Goal: Transaction & Acquisition: Purchase product/service

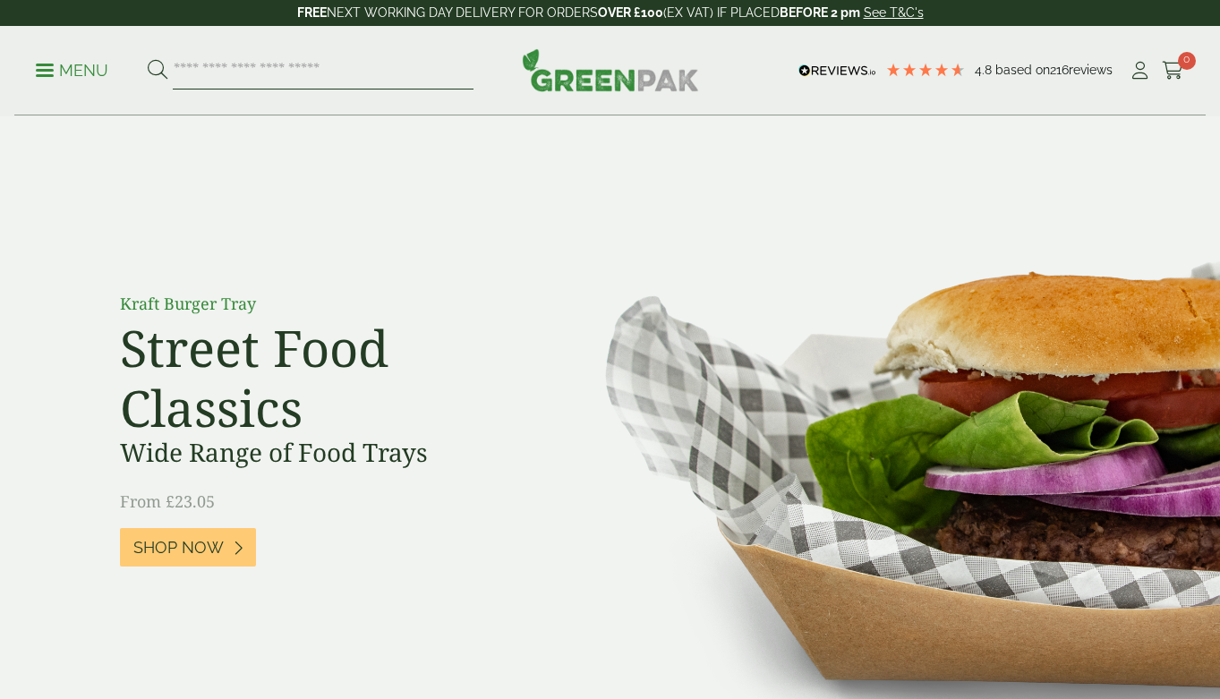
click at [272, 68] on input "search" at bounding box center [323, 71] width 301 height 38
type input "******"
click at [157, 70] on button at bounding box center [158, 70] width 20 height 23
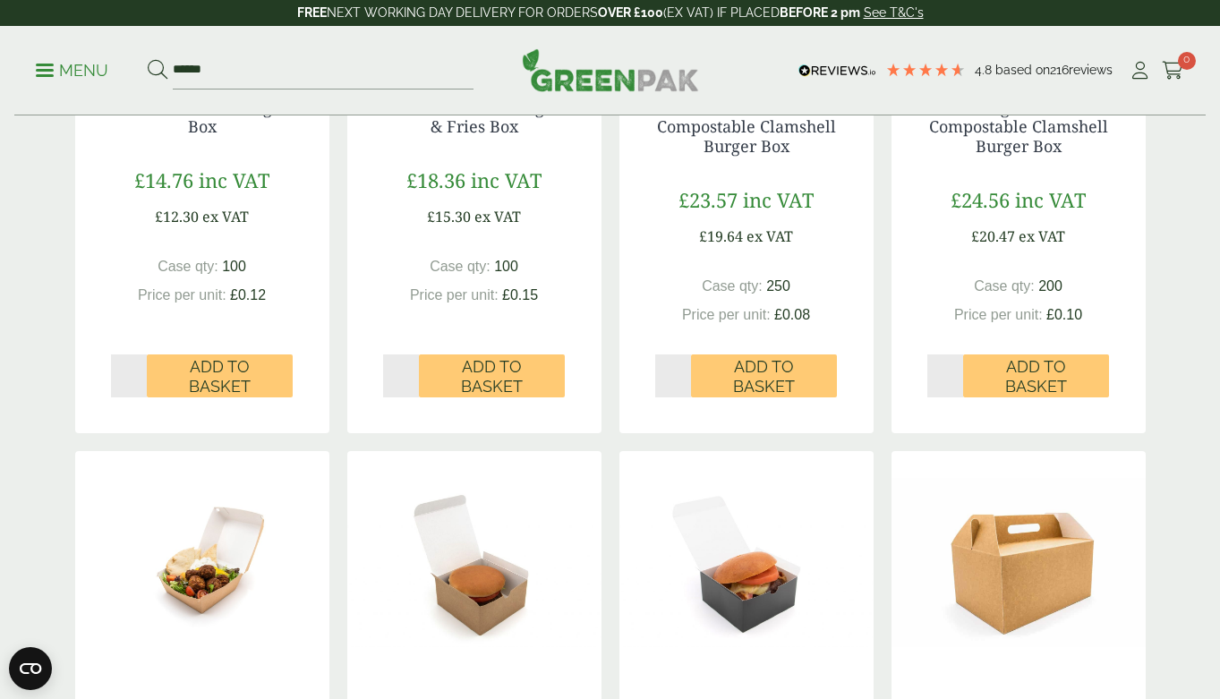
scroll to position [1176, 0]
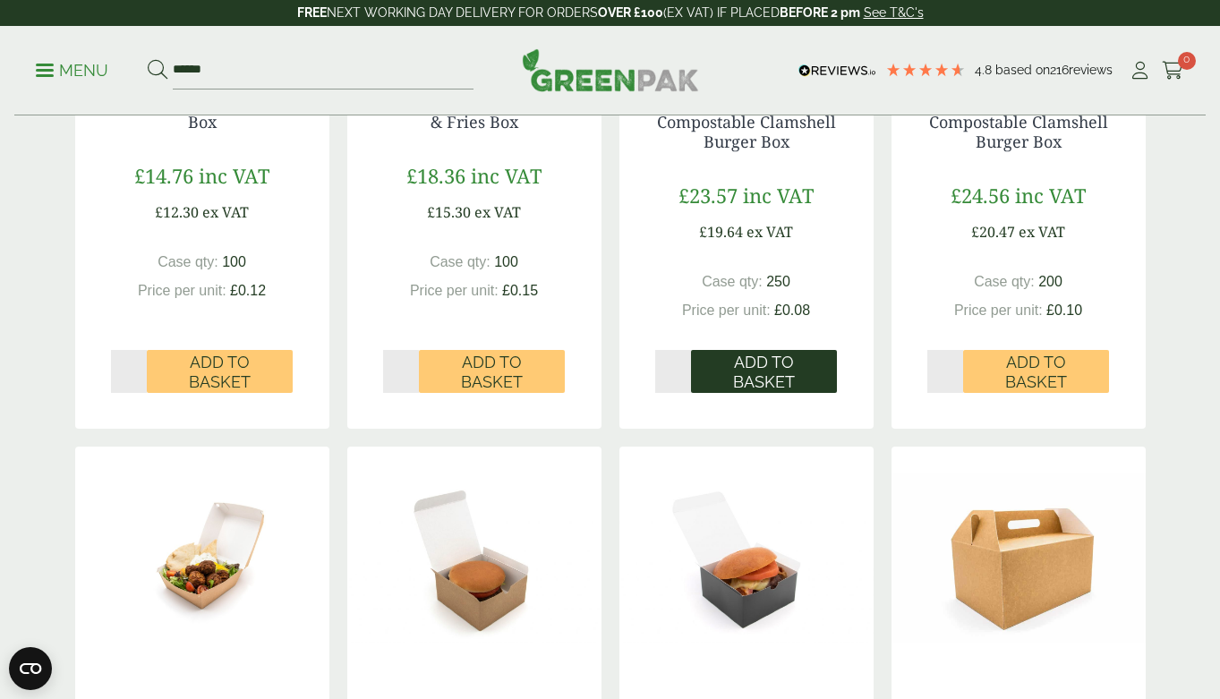
click at [803, 373] on span "Add to Basket" at bounding box center [764, 372] width 121 height 39
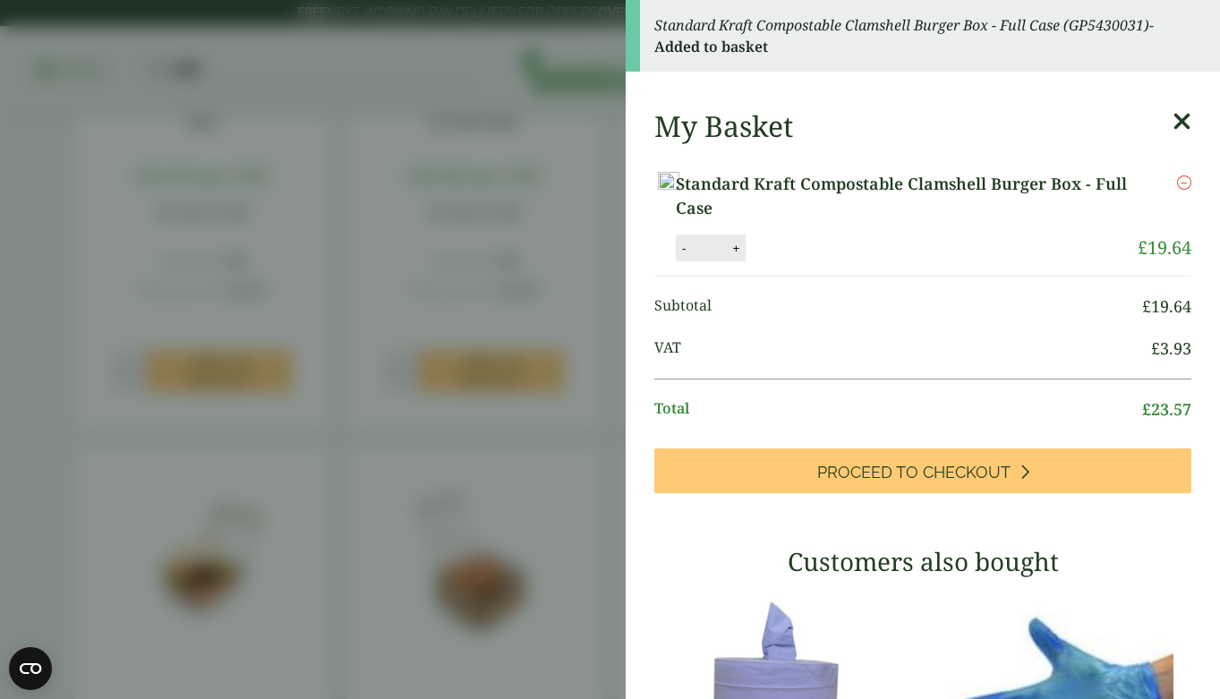
click at [61, 335] on aside "Standard Kraft Compostable Clamshell Burger Box - Full Case (GP5430031) - Added…" at bounding box center [610, 349] width 1220 height 699
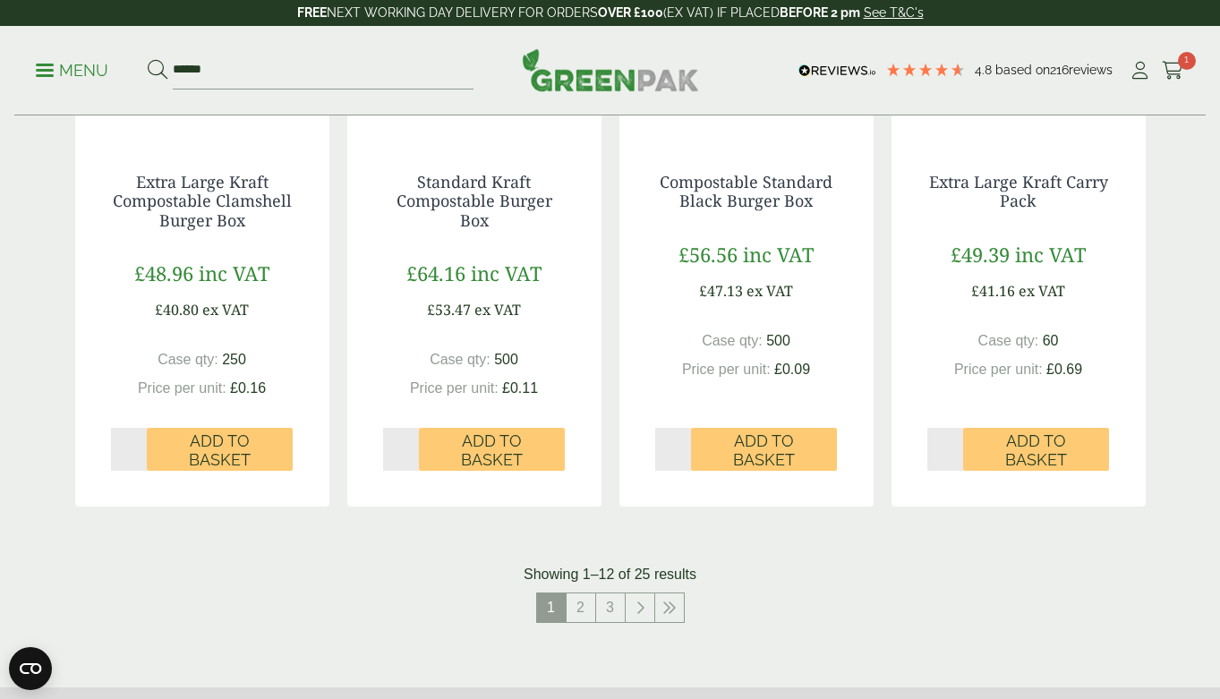
scroll to position [1717, 0]
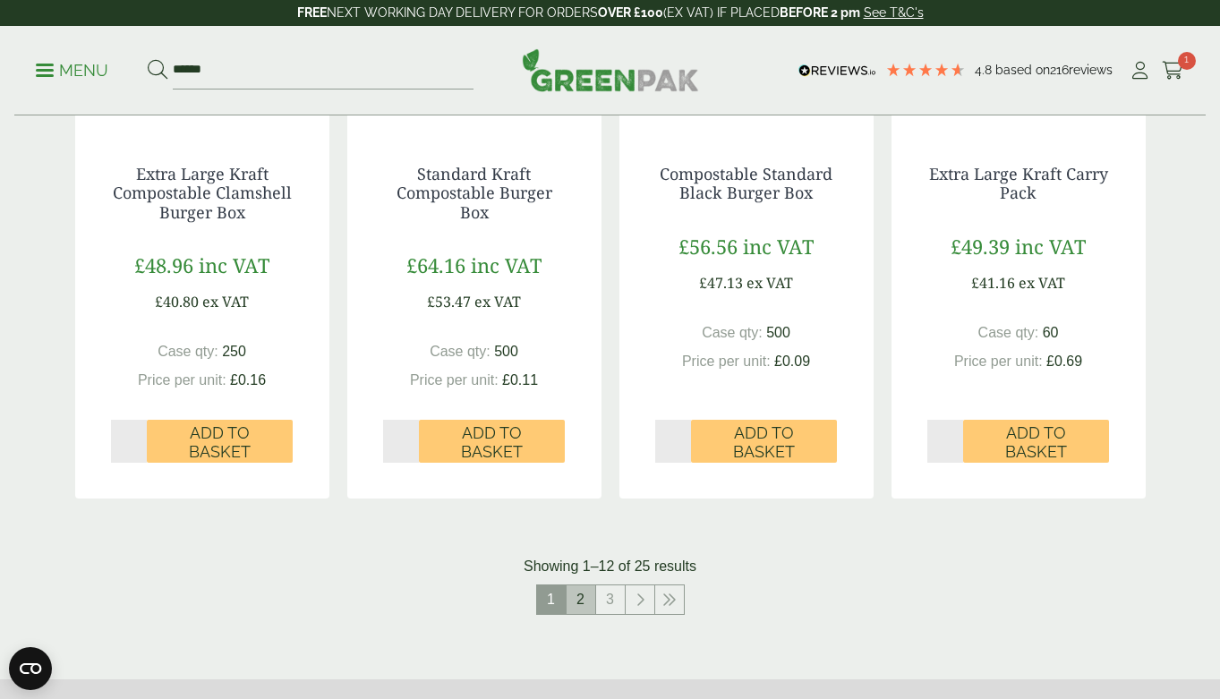
click at [591, 587] on link "2" at bounding box center [581, 600] width 29 height 29
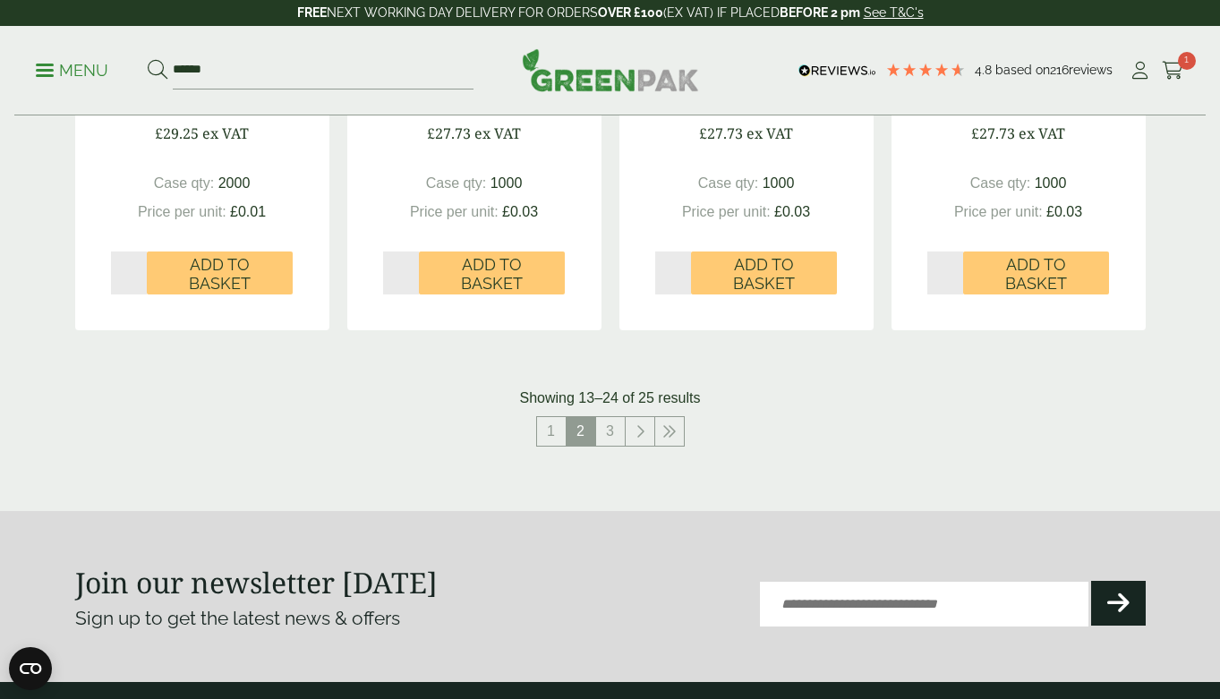
scroll to position [1904, 0]
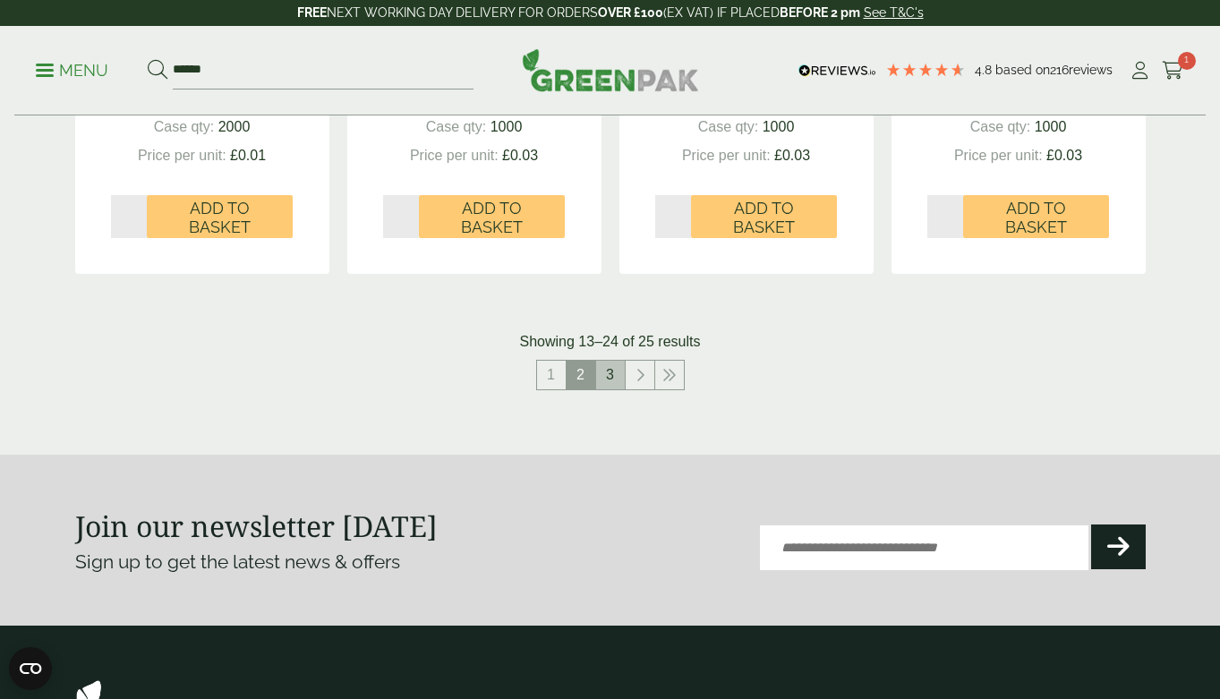
click at [615, 362] on link "3" at bounding box center [610, 375] width 29 height 29
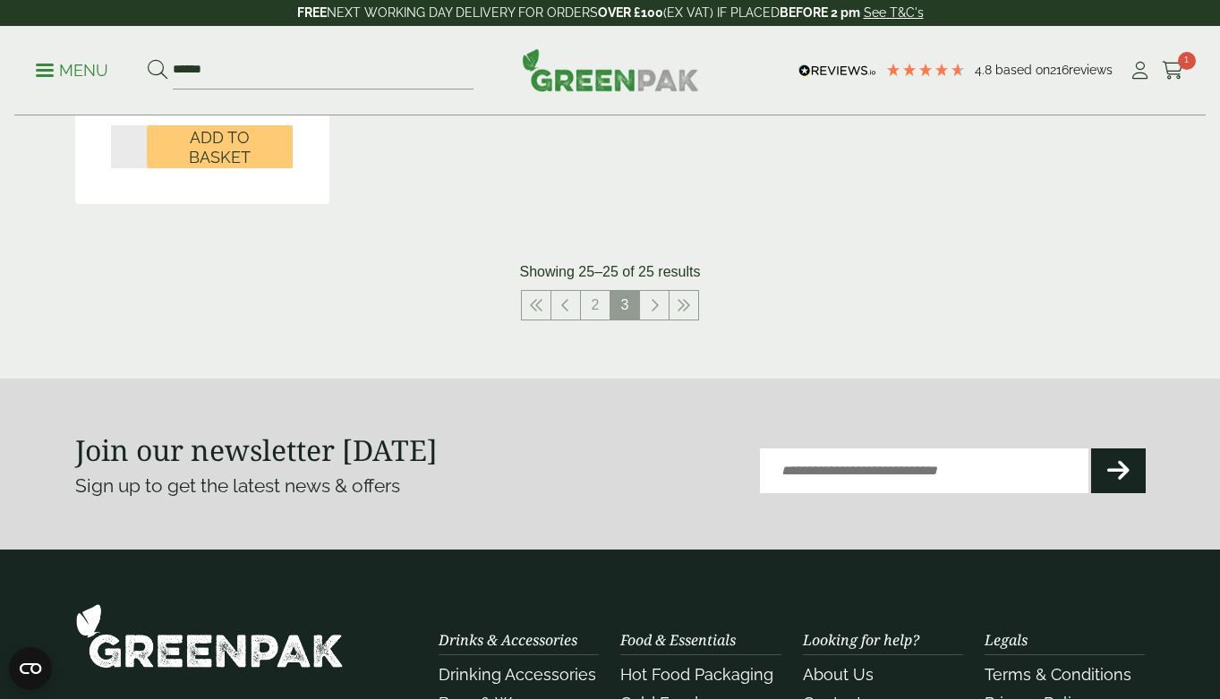
scroll to position [950, 0]
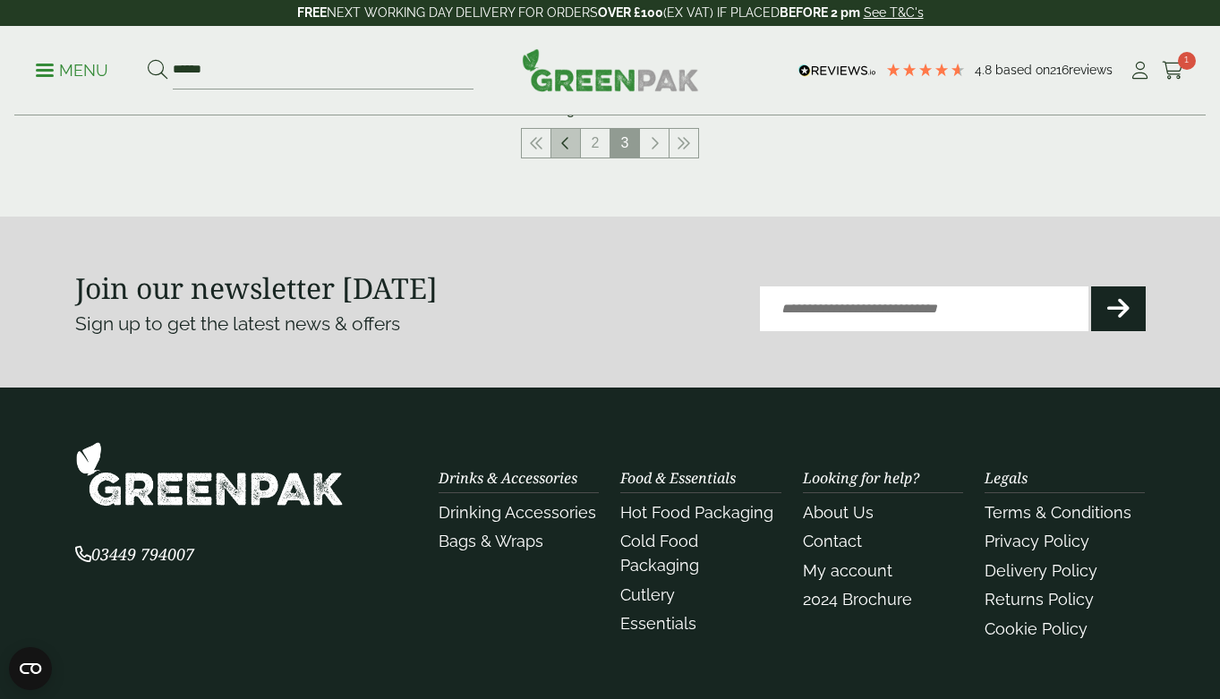
click at [575, 141] on link at bounding box center [566, 143] width 29 height 29
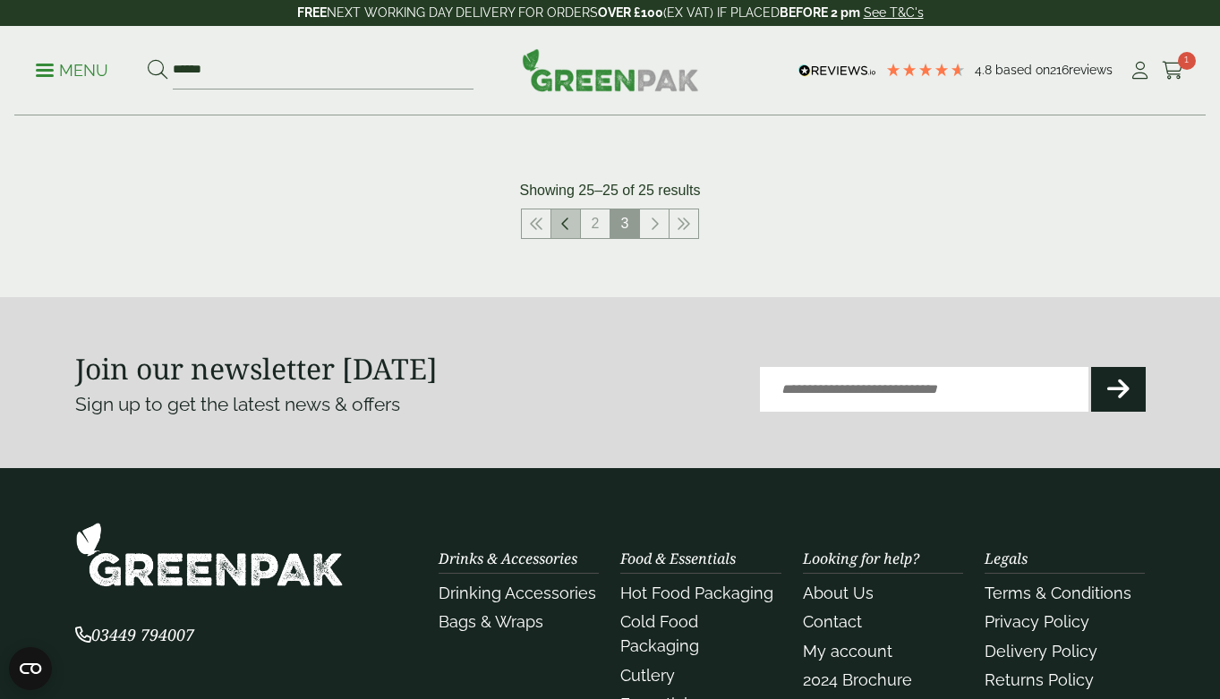
click at [569, 226] on icon at bounding box center [565, 224] width 9 height 14
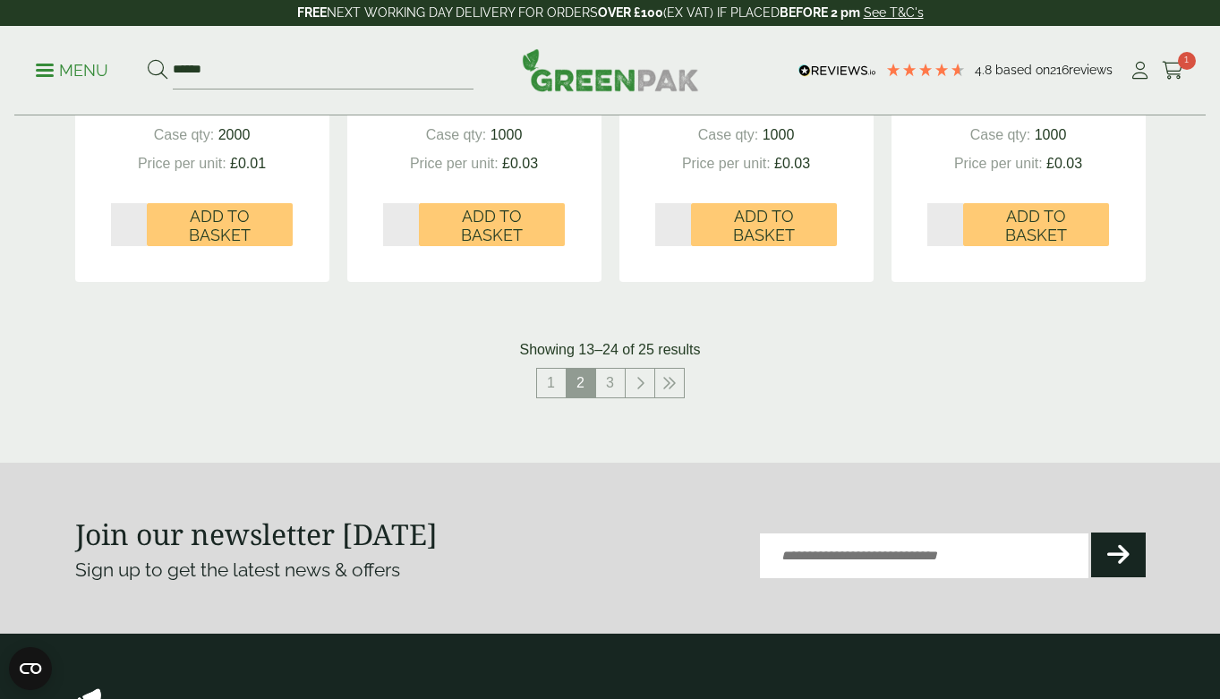
scroll to position [1829, 0]
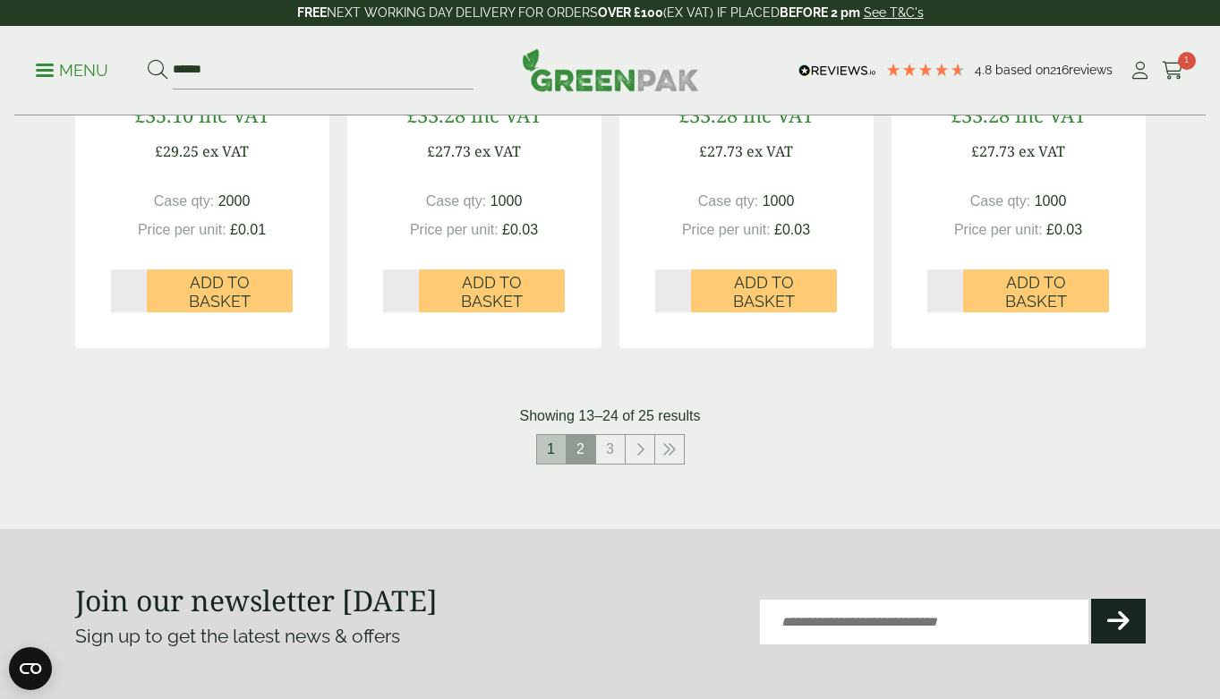
click at [552, 445] on link "1" at bounding box center [551, 449] width 29 height 29
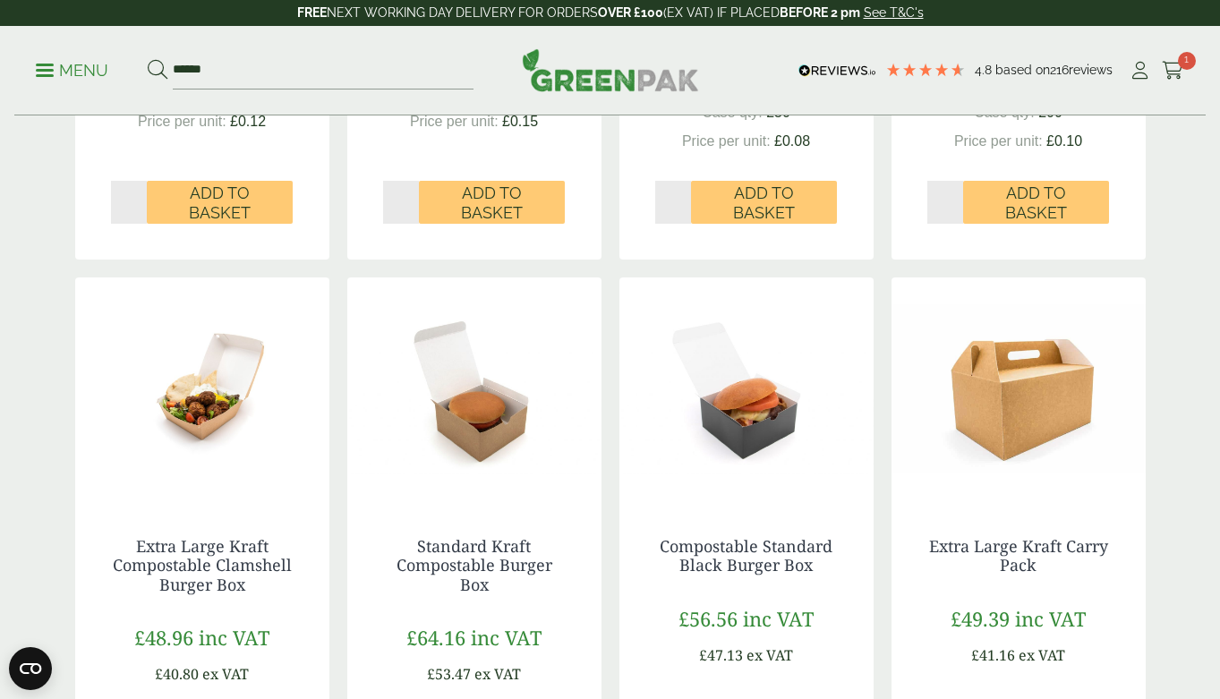
scroll to position [1289, 0]
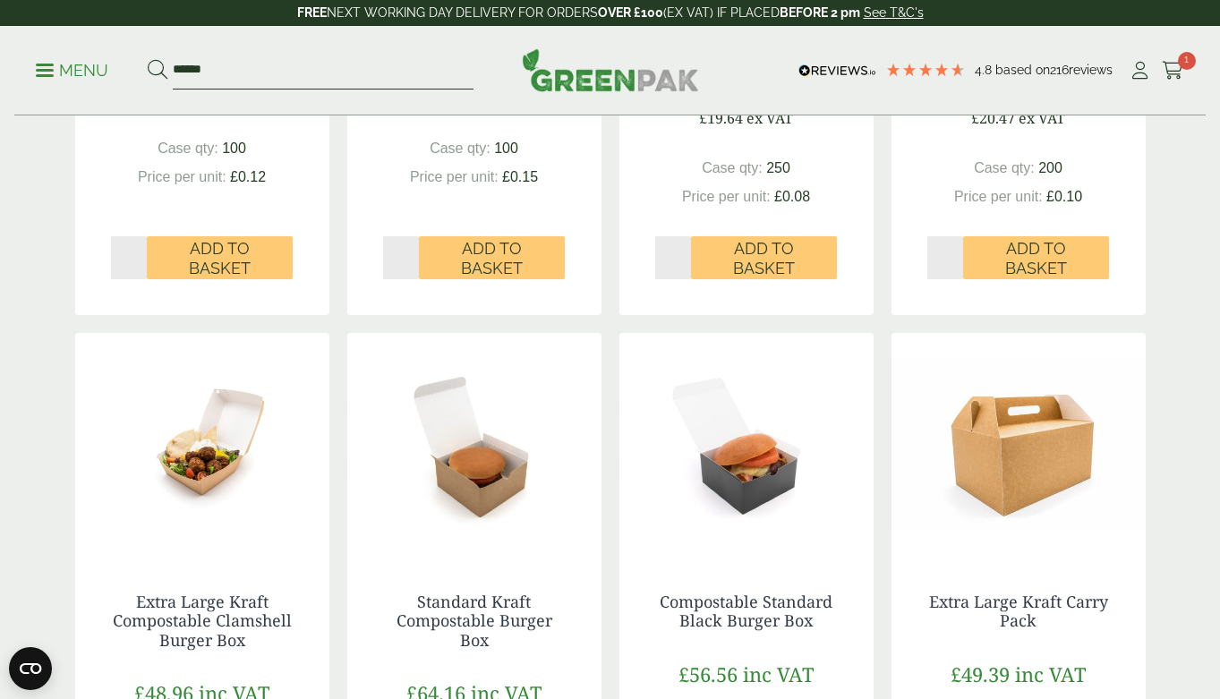
click at [285, 81] on input "******" at bounding box center [323, 71] width 301 height 38
type input "**********"
click at [157, 70] on button at bounding box center [158, 70] width 20 height 23
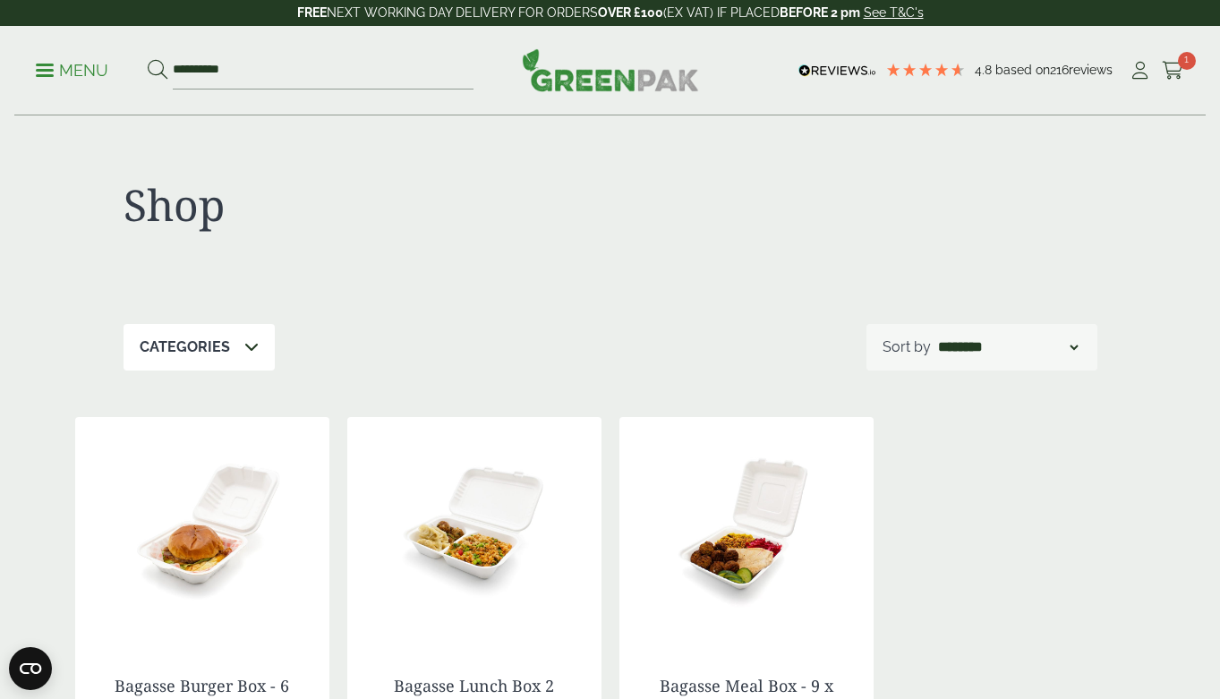
click at [93, 60] on p "Menu" at bounding box center [72, 70] width 73 height 21
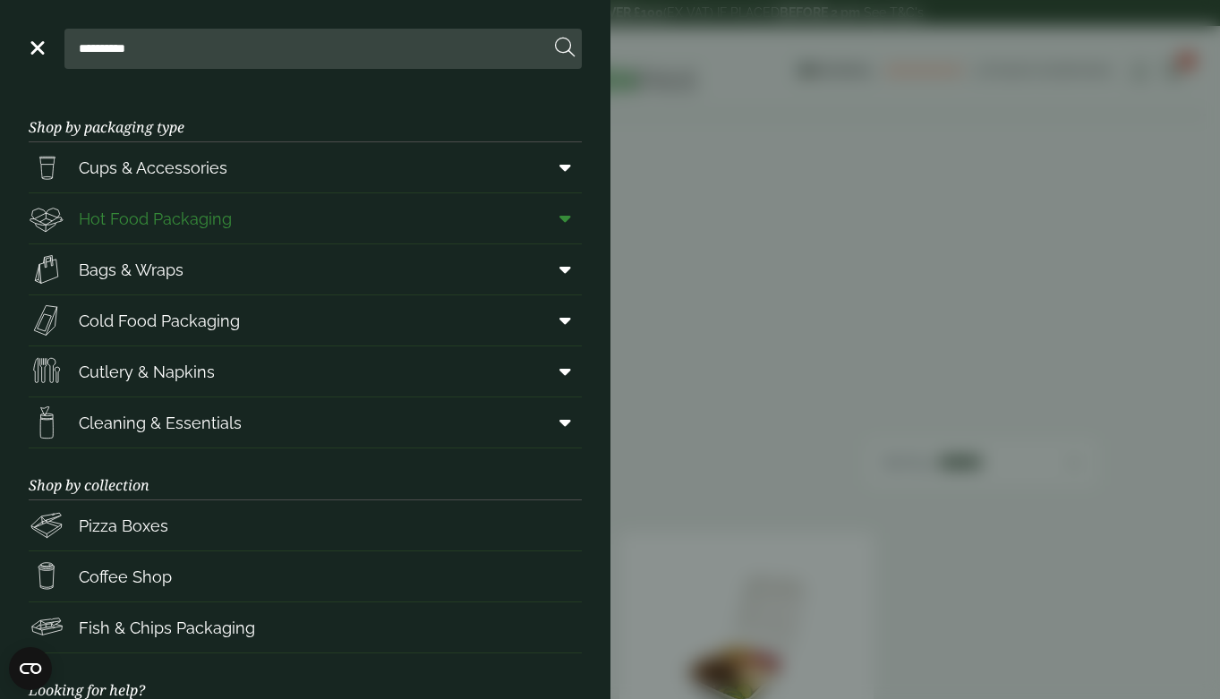
click at [189, 219] on span "Hot Food Packaging" at bounding box center [155, 219] width 153 height 24
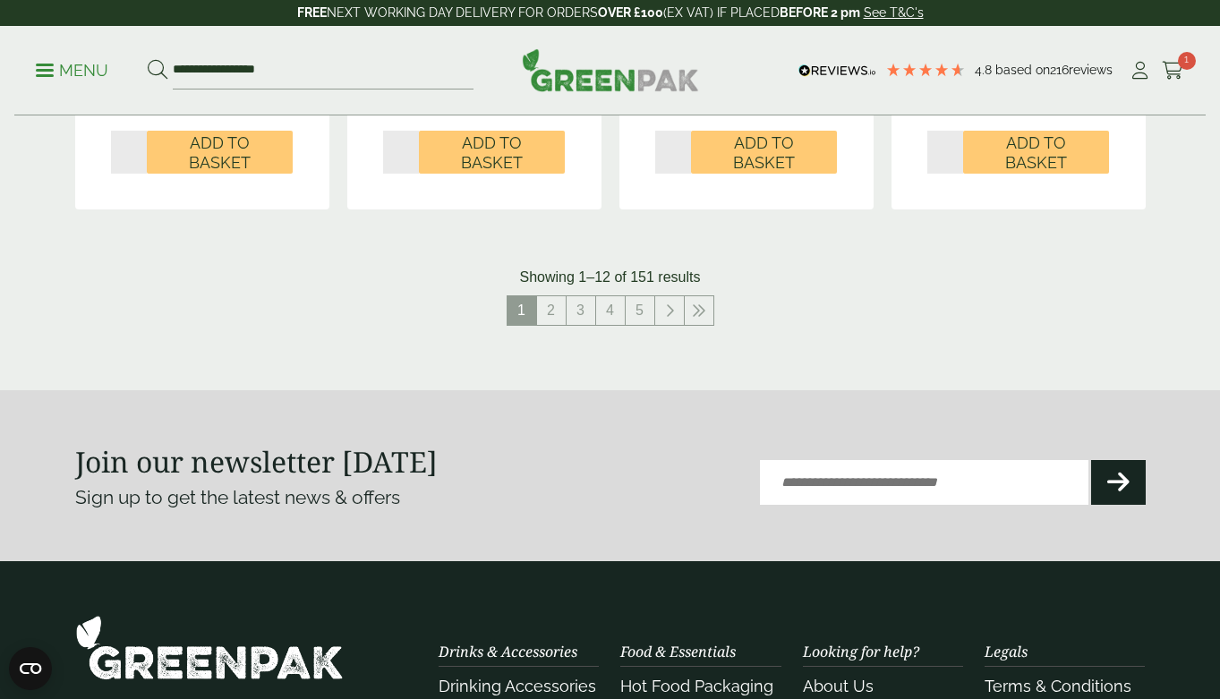
scroll to position [2126, 0]
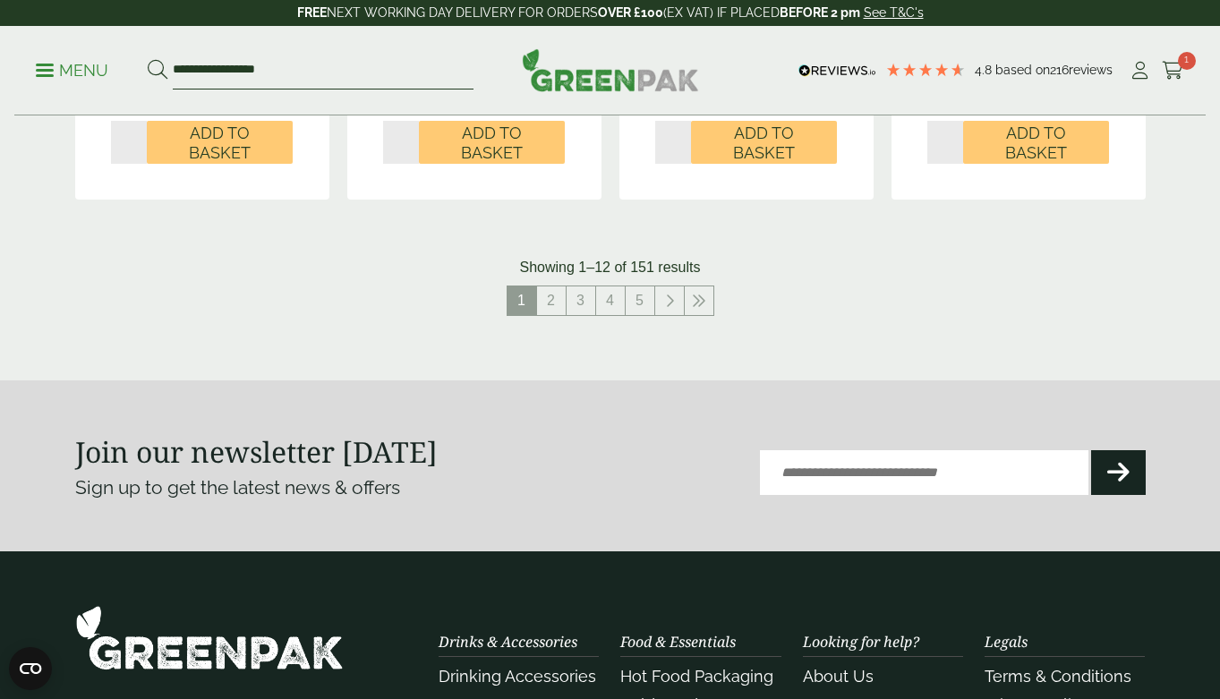
click at [257, 56] on input "**********" at bounding box center [323, 71] width 301 height 38
paste input "search"
type input "*********"
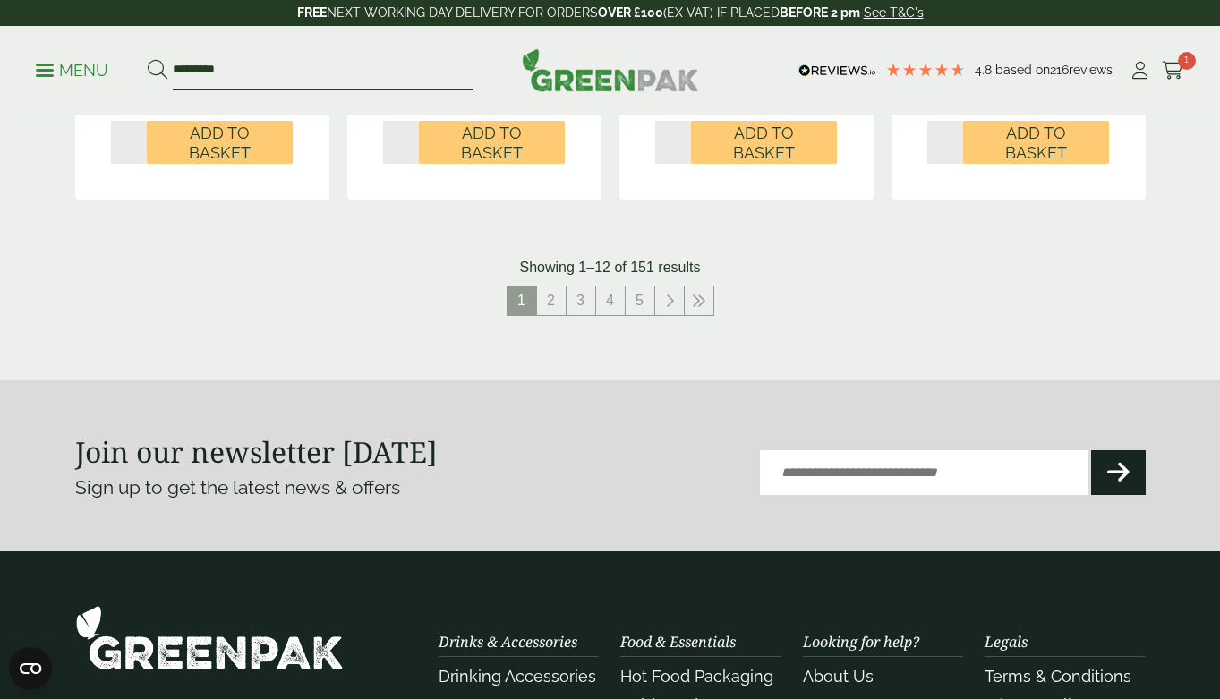
click at [157, 70] on button at bounding box center [158, 70] width 20 height 23
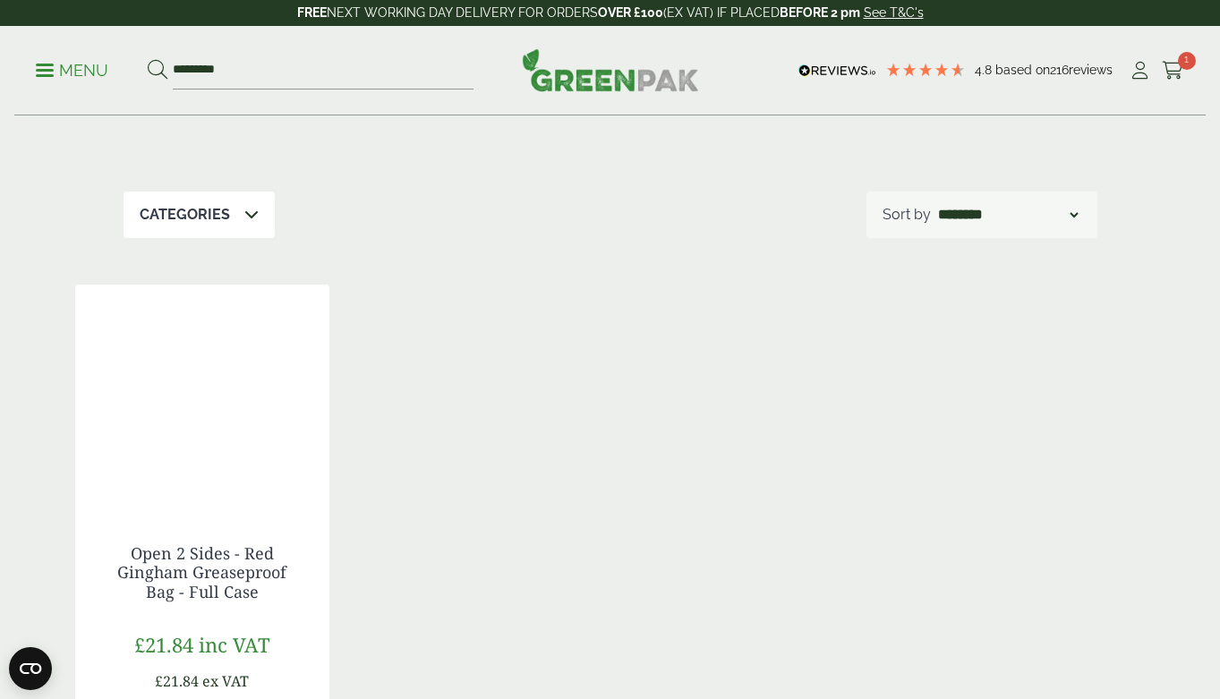
scroll to position [134, 0]
click at [211, 424] on div at bounding box center [202, 395] width 254 height 224
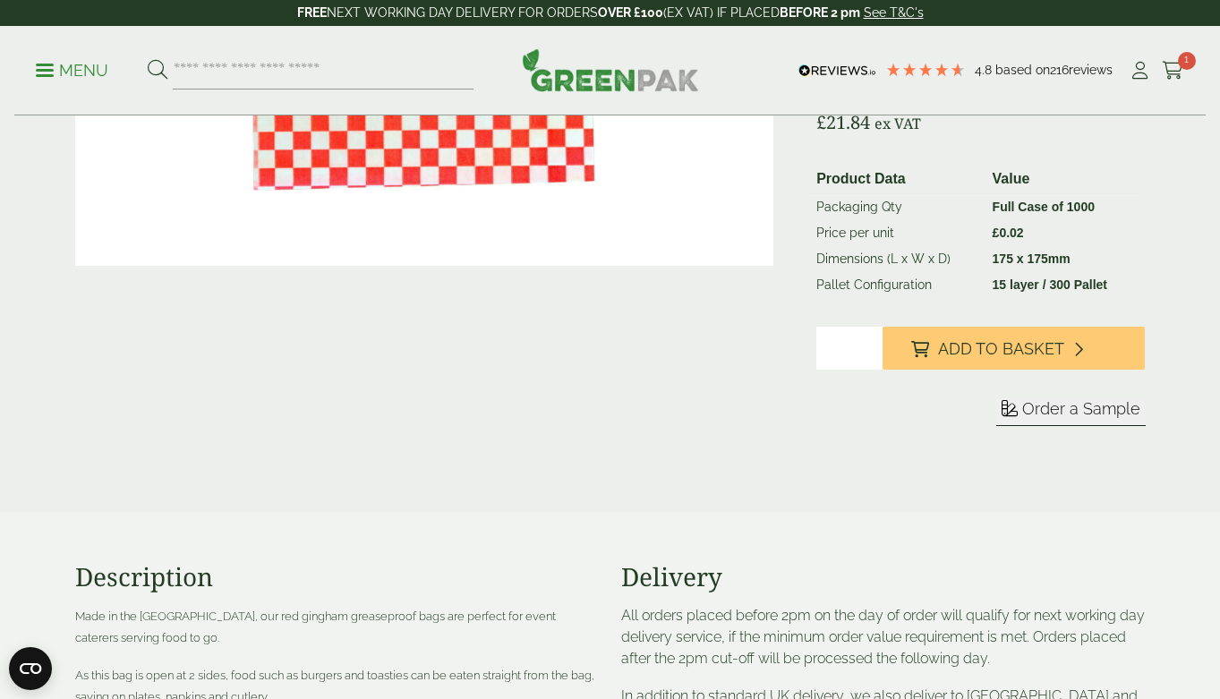
scroll to position [387, 0]
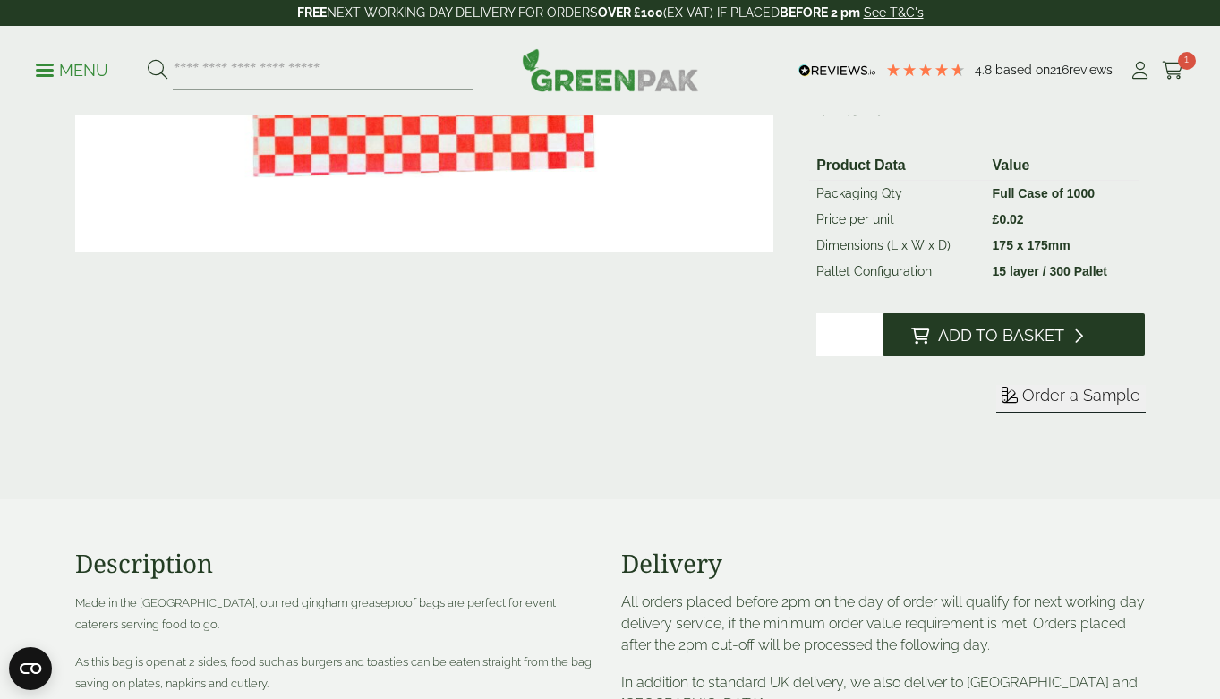
click at [1024, 350] on button "Add to Basket" at bounding box center [1014, 334] width 263 height 43
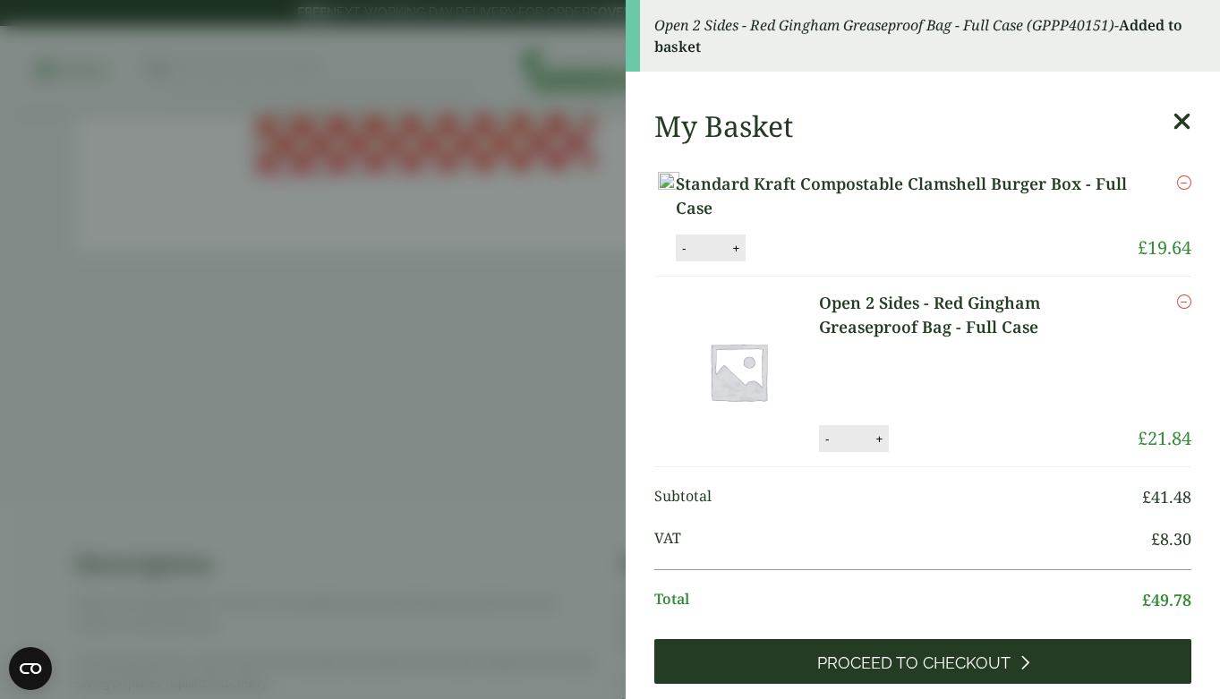
click at [968, 673] on span "Proceed to Checkout" at bounding box center [914, 664] width 193 height 20
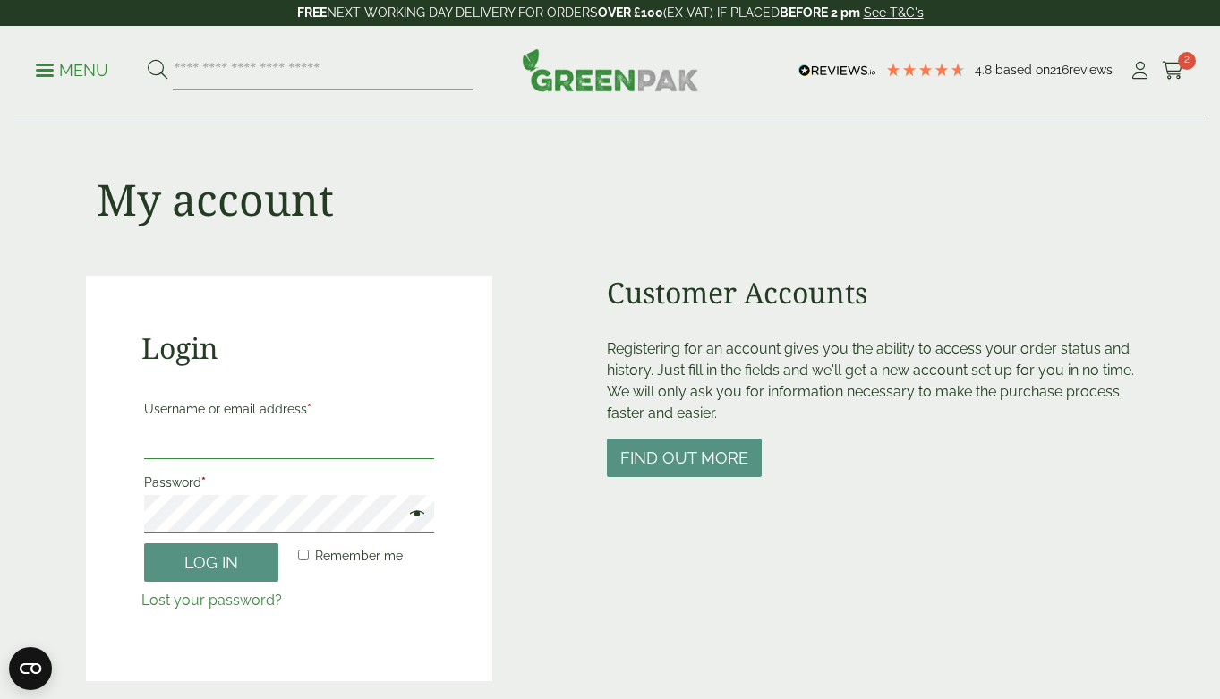
type input "**********"
click at [210, 561] on button "Log in" at bounding box center [211, 563] width 134 height 39
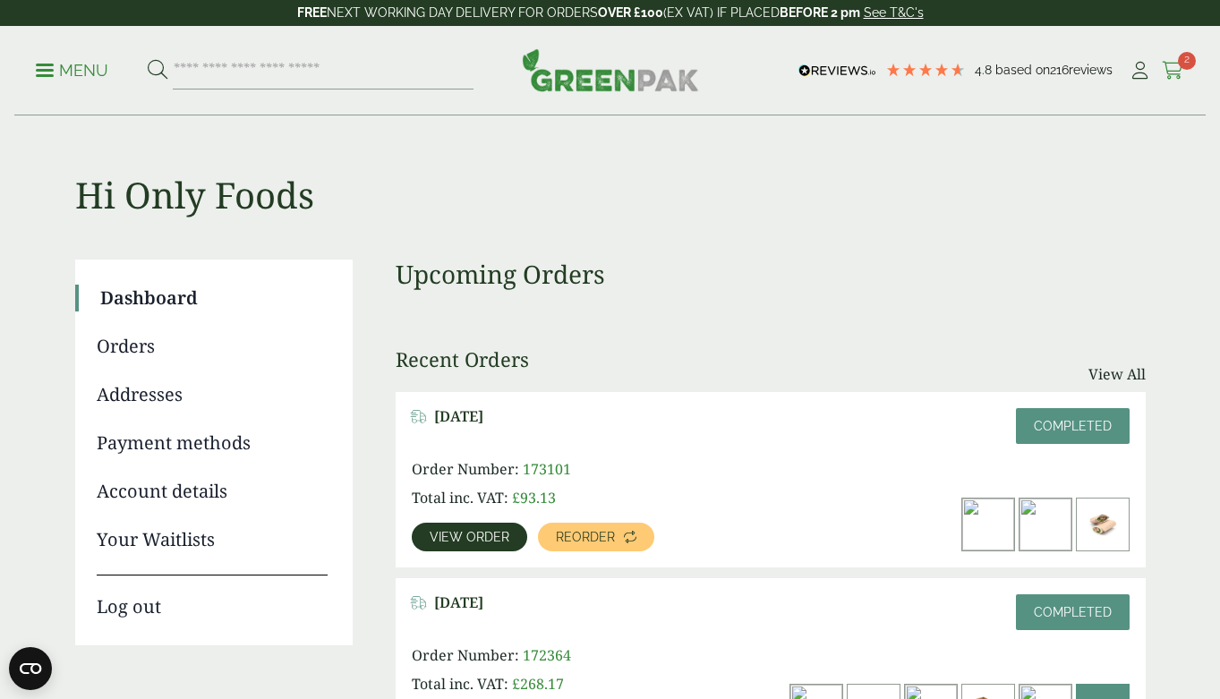
click at [1178, 57] on span "2" at bounding box center [1187, 61] width 18 height 18
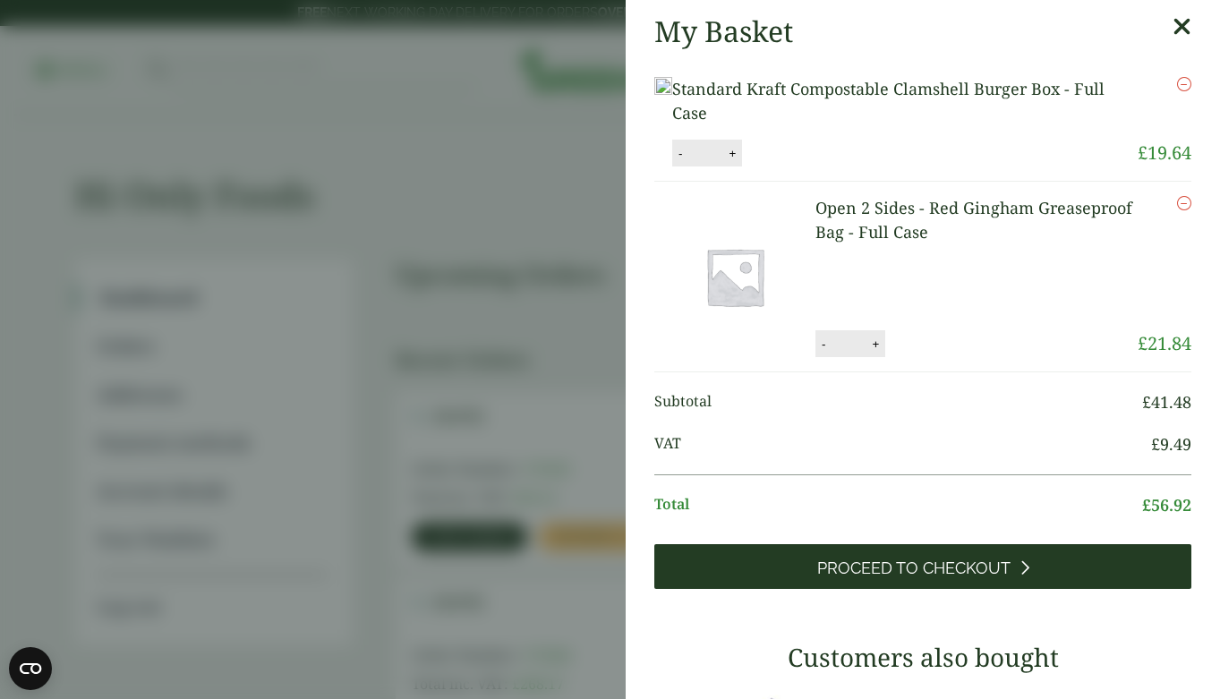
click at [972, 578] on span "Proceed to Checkout" at bounding box center [914, 569] width 193 height 20
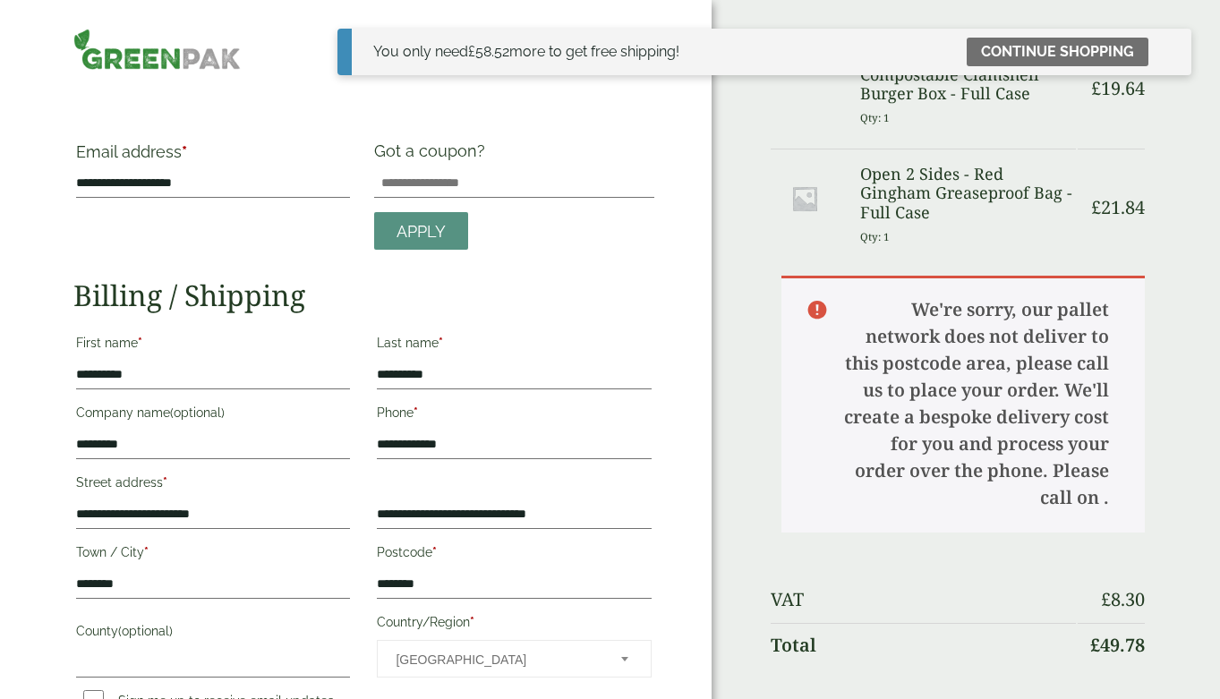
scroll to position [114, 0]
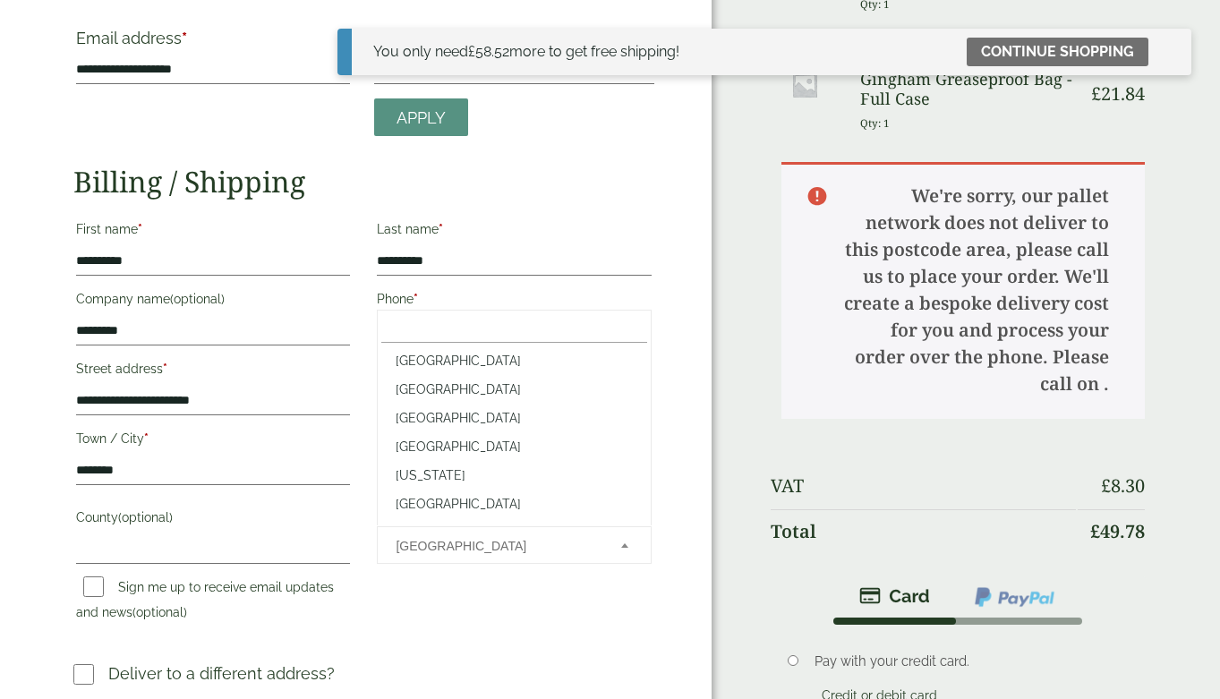
click at [630, 536] on span "Country/Region" at bounding box center [625, 545] width 18 height 23
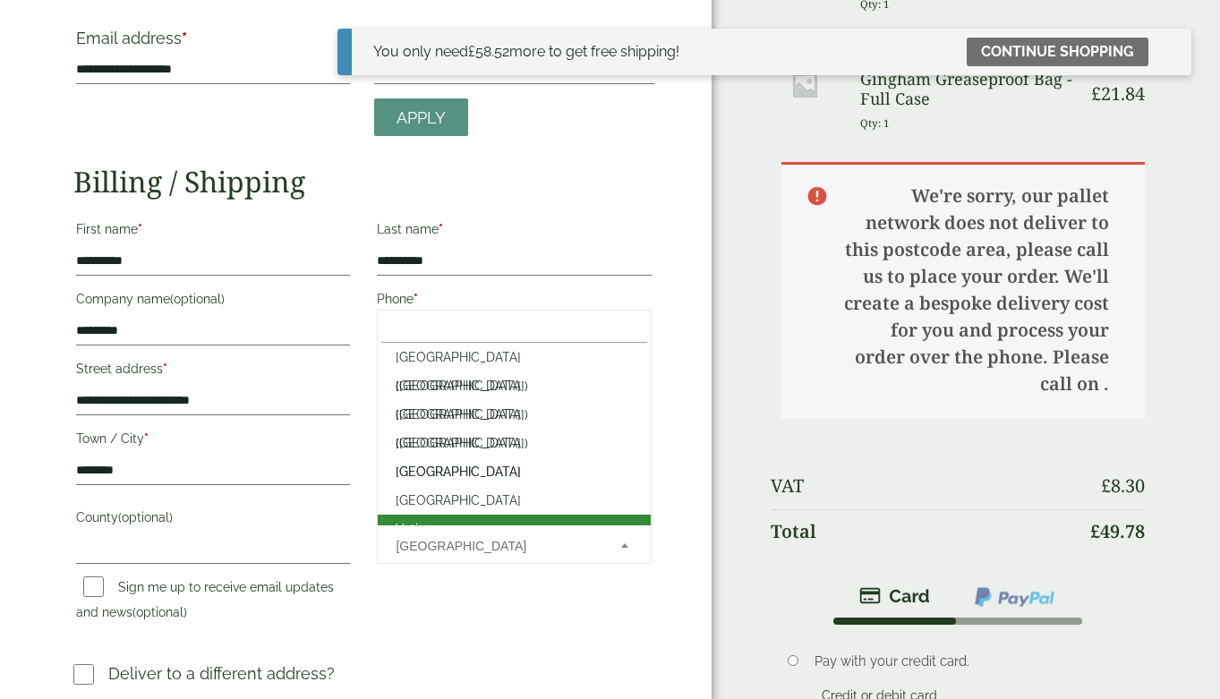
scroll to position [6671, 0]
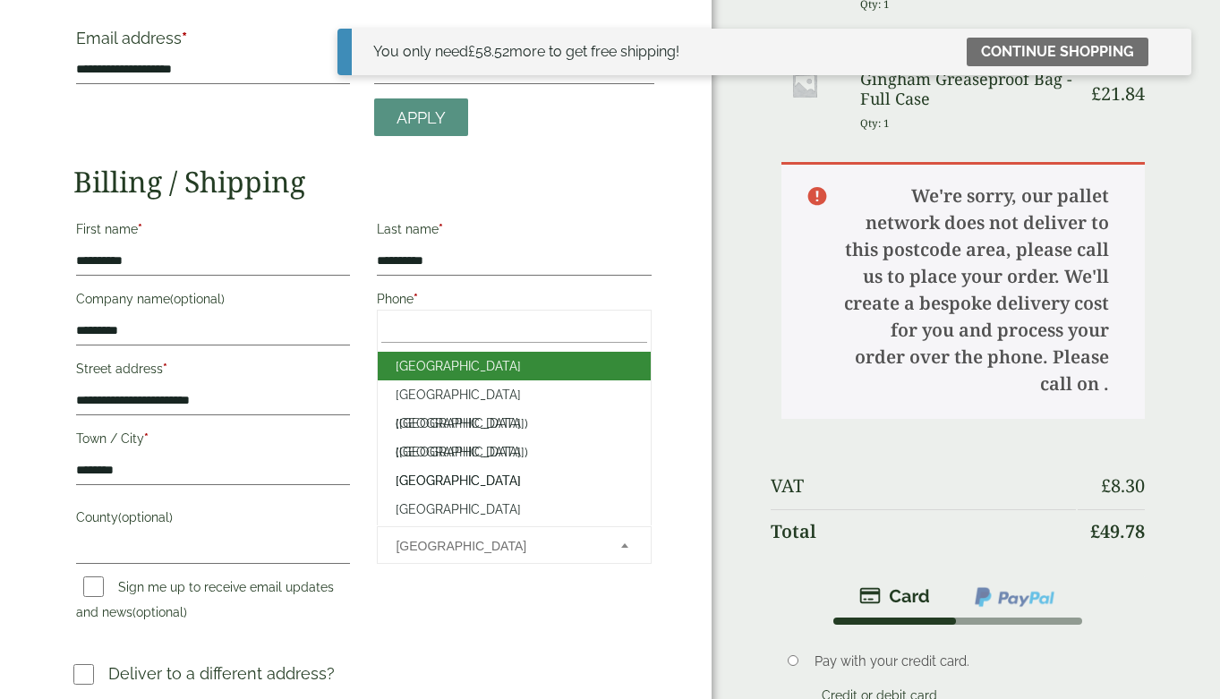
select select "**"
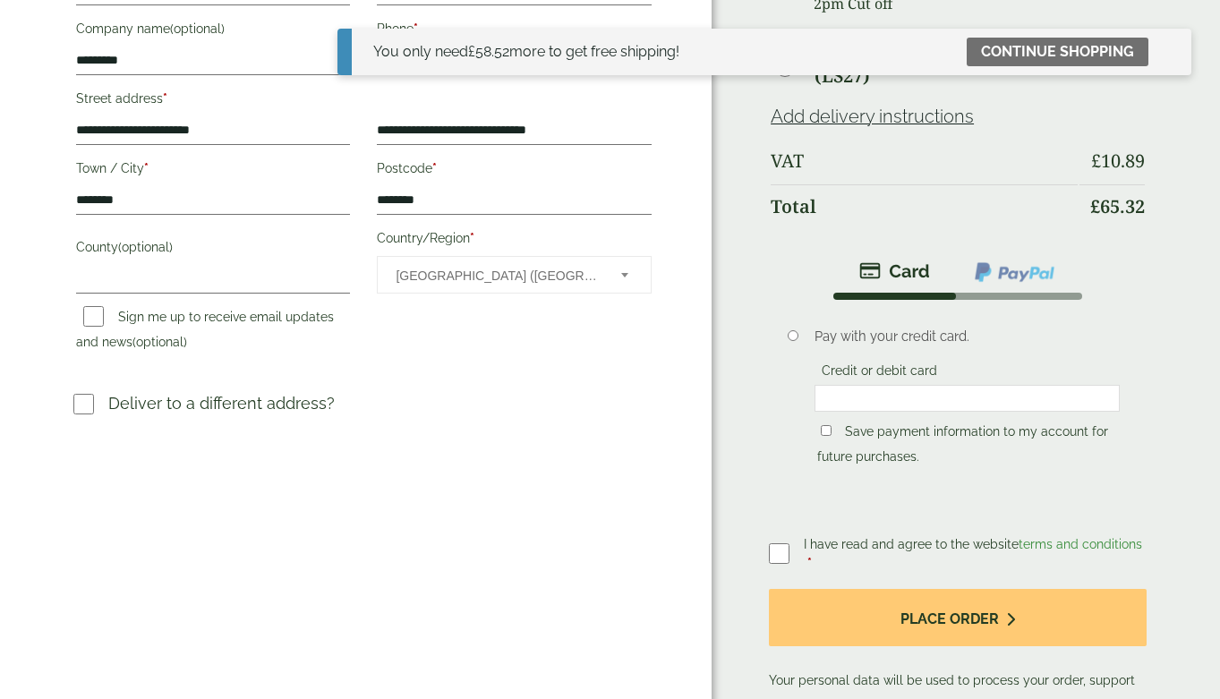
scroll to position [385, 0]
click at [998, 260] on img at bounding box center [1014, 271] width 83 height 23
